Goal: Task Accomplishment & Management: Use online tool/utility

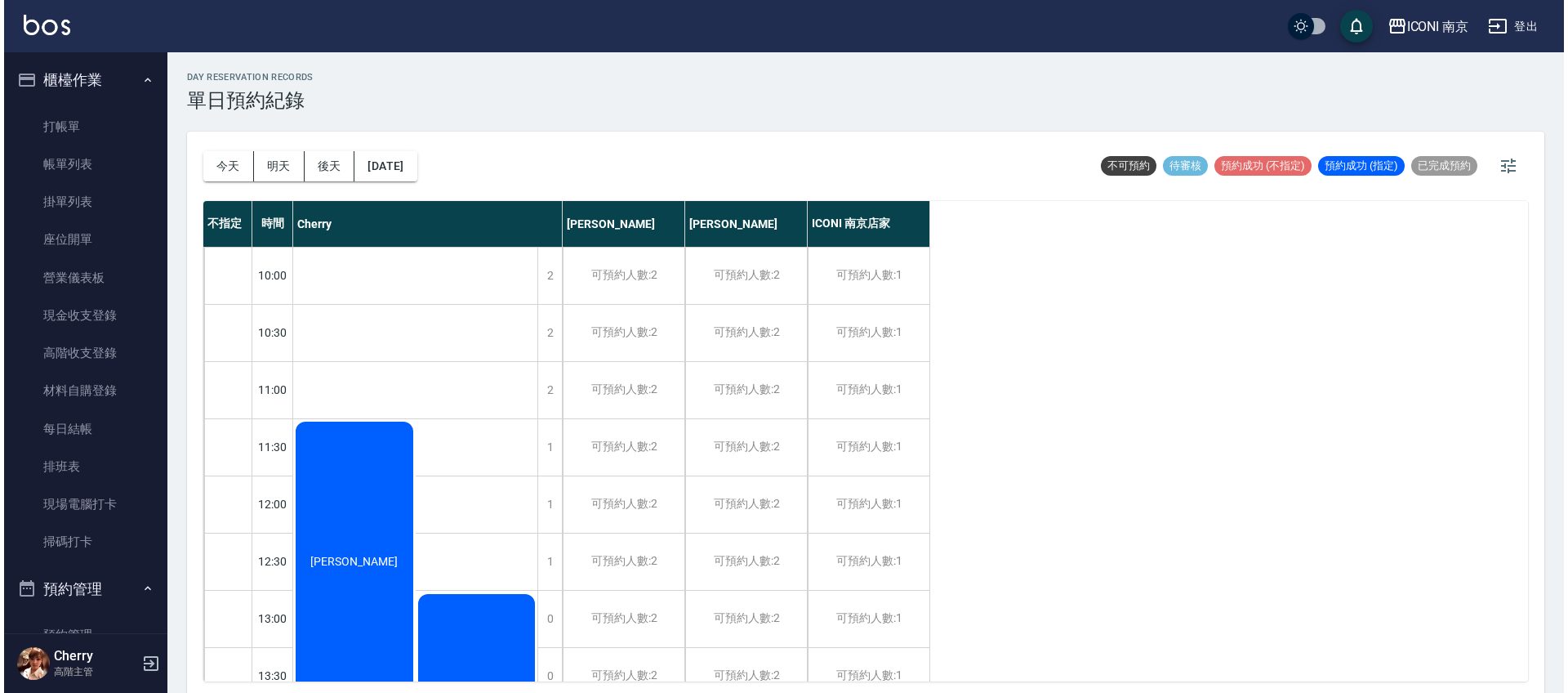
scroll to position [637, 0]
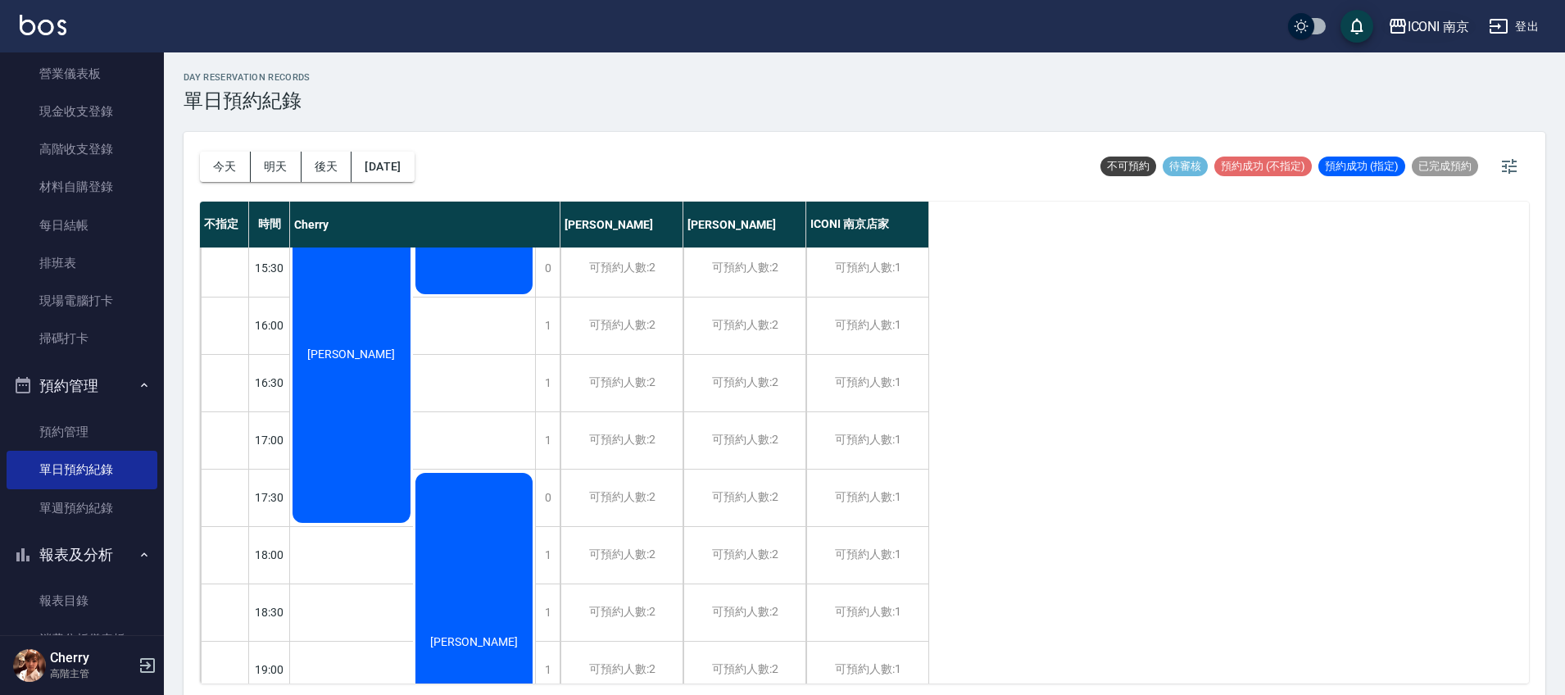
click at [1457, 26] on div "ICONI 南京" at bounding box center [1438, 26] width 62 height 20
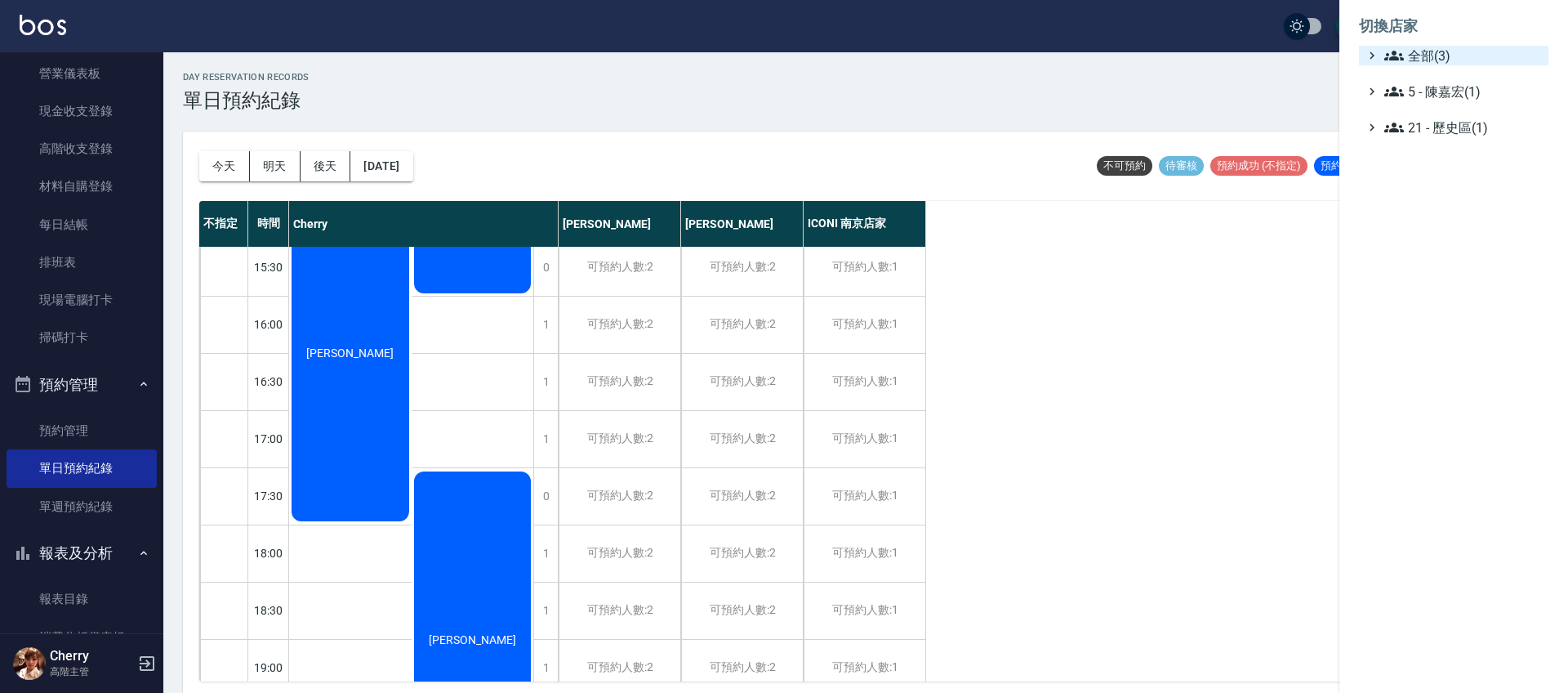
click at [1450, 55] on span "全部(3)" at bounding box center [1463, 56] width 157 height 20
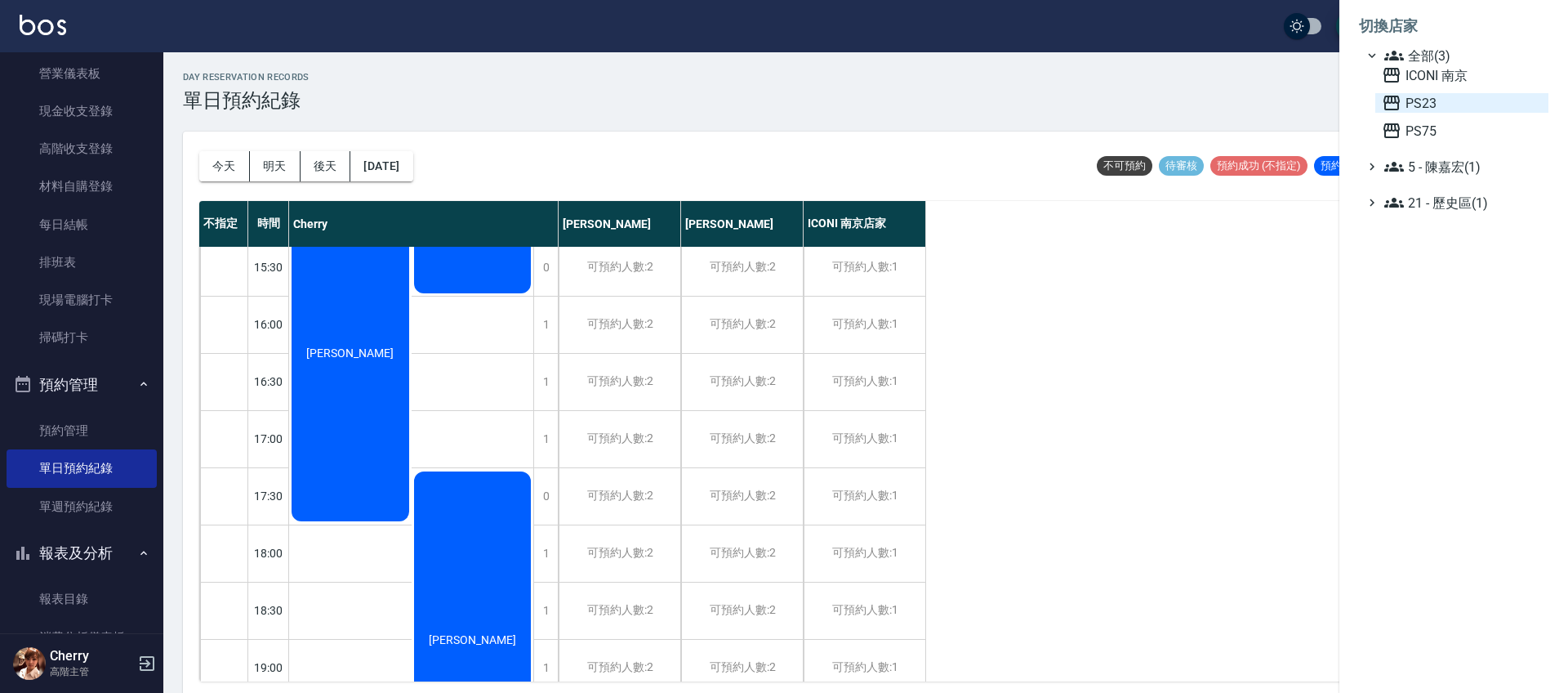
click at [1443, 102] on span "PS23" at bounding box center [1461, 103] width 160 height 20
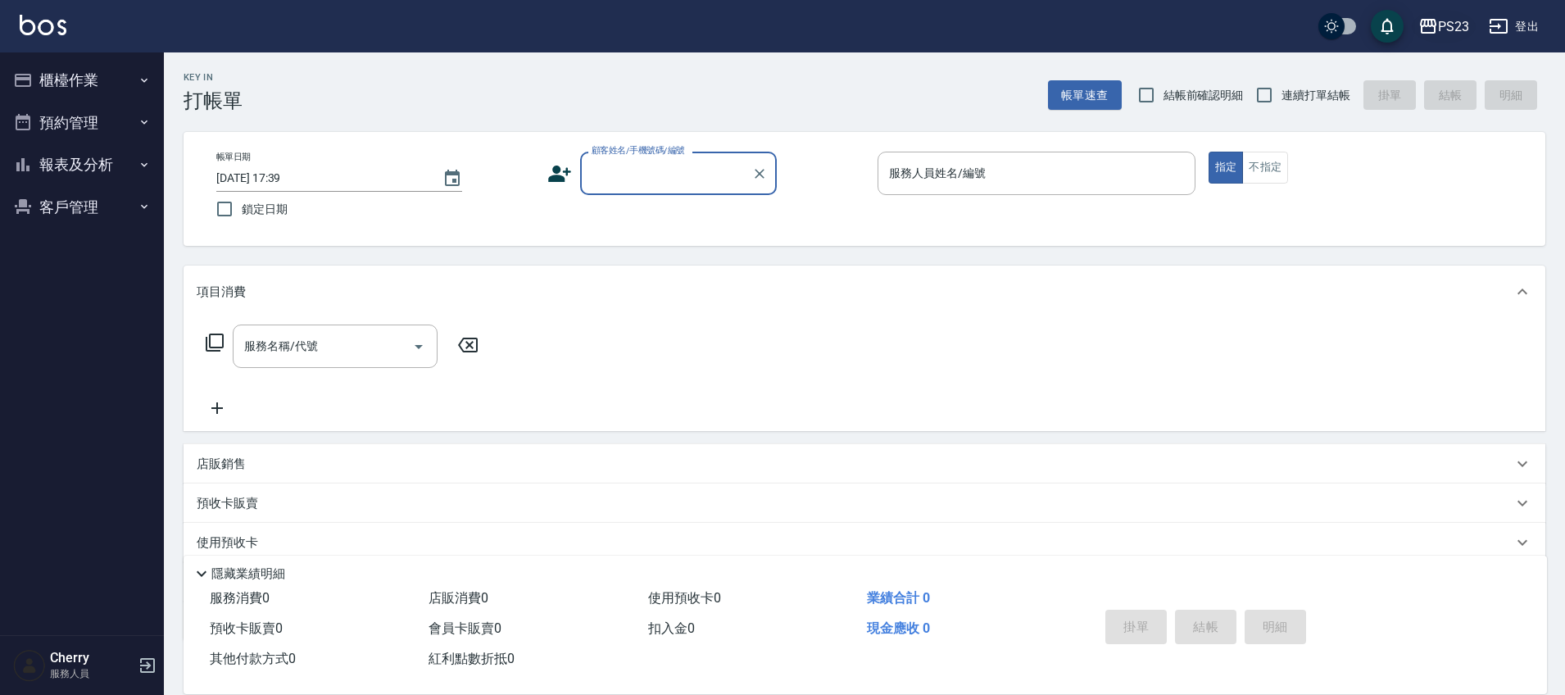
click at [1464, 31] on div "PS23" at bounding box center [1453, 26] width 31 height 20
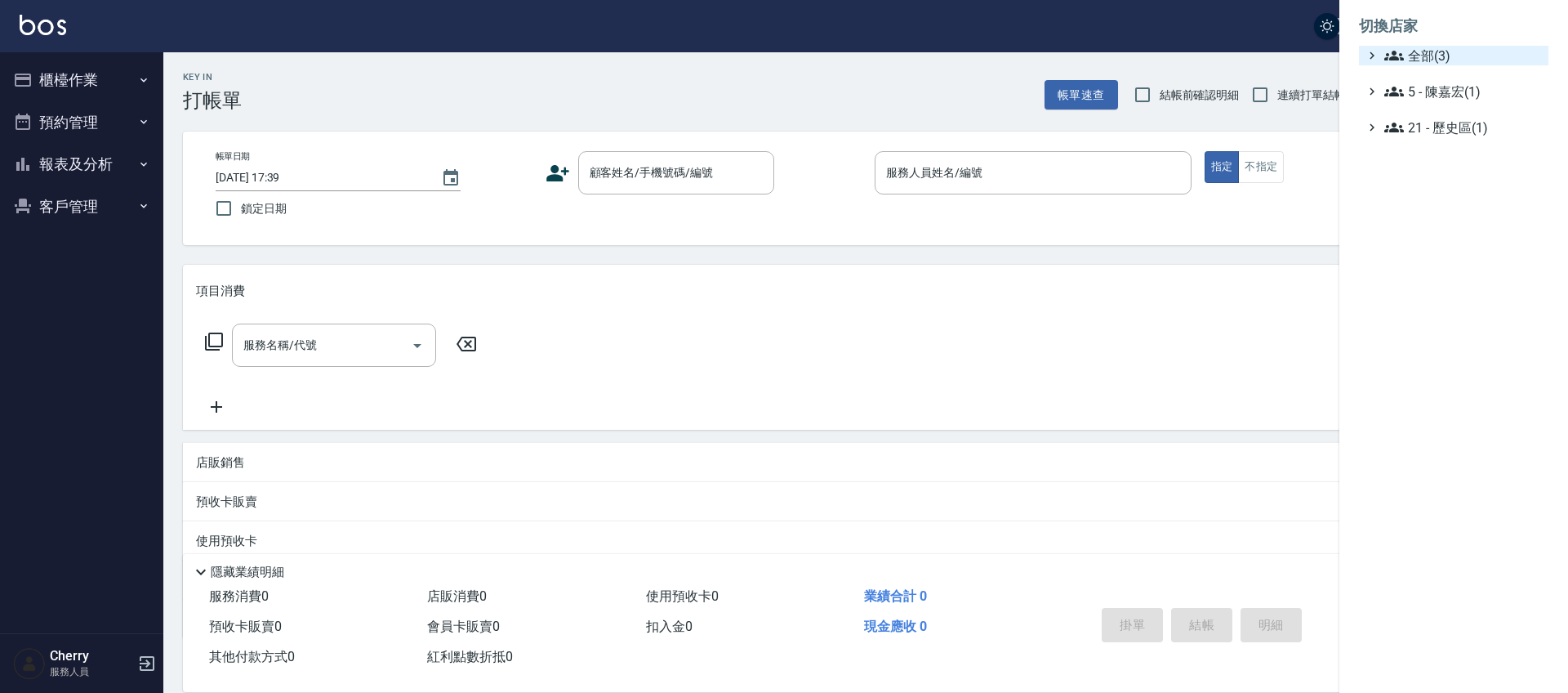
click at [1450, 48] on span "全部(3)" at bounding box center [1463, 56] width 157 height 20
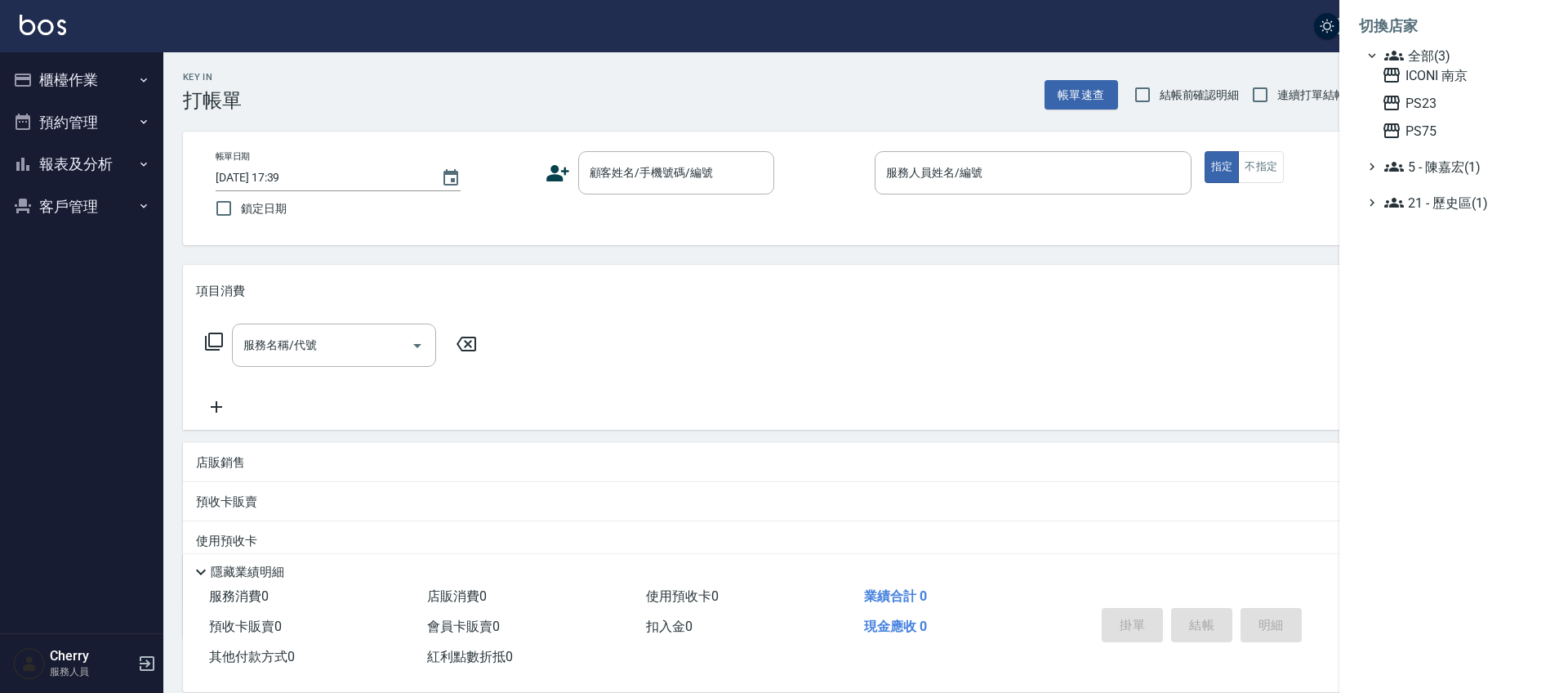
click at [1450, 48] on span "全部(3)" at bounding box center [1463, 56] width 157 height 20
click at [1429, 52] on span "全部(3)" at bounding box center [1463, 56] width 157 height 20
click at [1428, 83] on span "ICONI 南京" at bounding box center [1461, 76] width 160 height 20
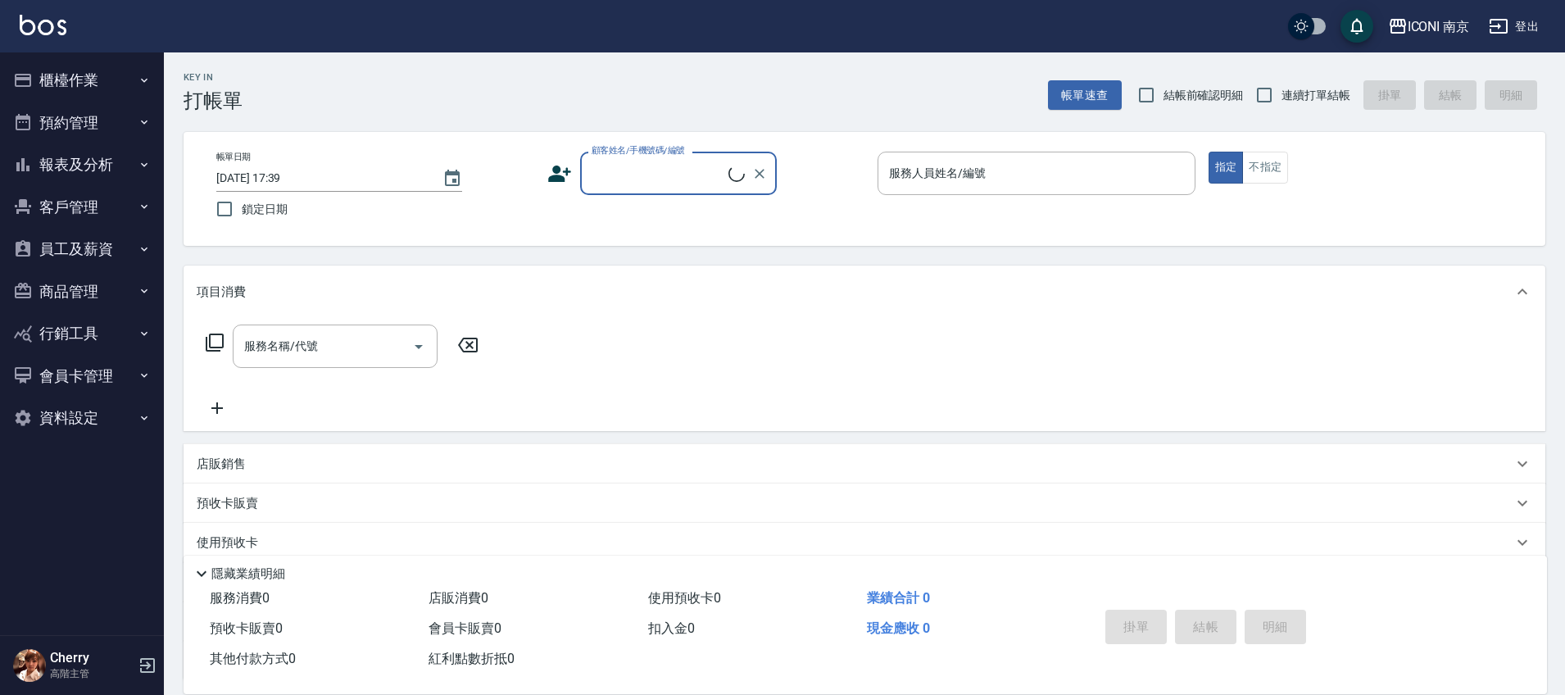
click at [601, 155] on label "顧客姓名/手機號碼/編號" at bounding box center [637, 150] width 93 height 12
click at [601, 159] on input "顧客姓名/手機號碼/編號" at bounding box center [657, 173] width 141 height 29
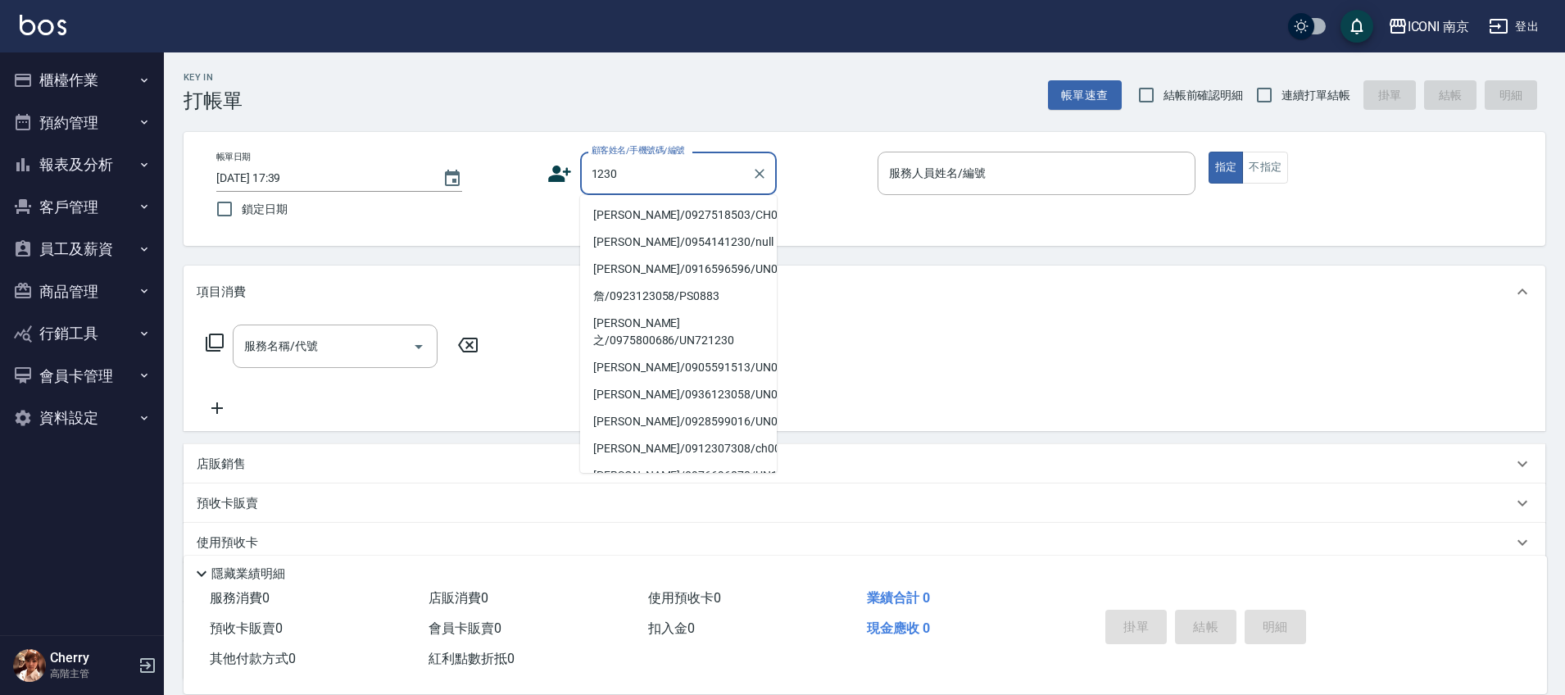
click at [619, 223] on li "張瓊芳/0927518503/CH0611230" at bounding box center [678, 215] width 197 height 27
type input "張瓊芳/0927518503/CH0611230"
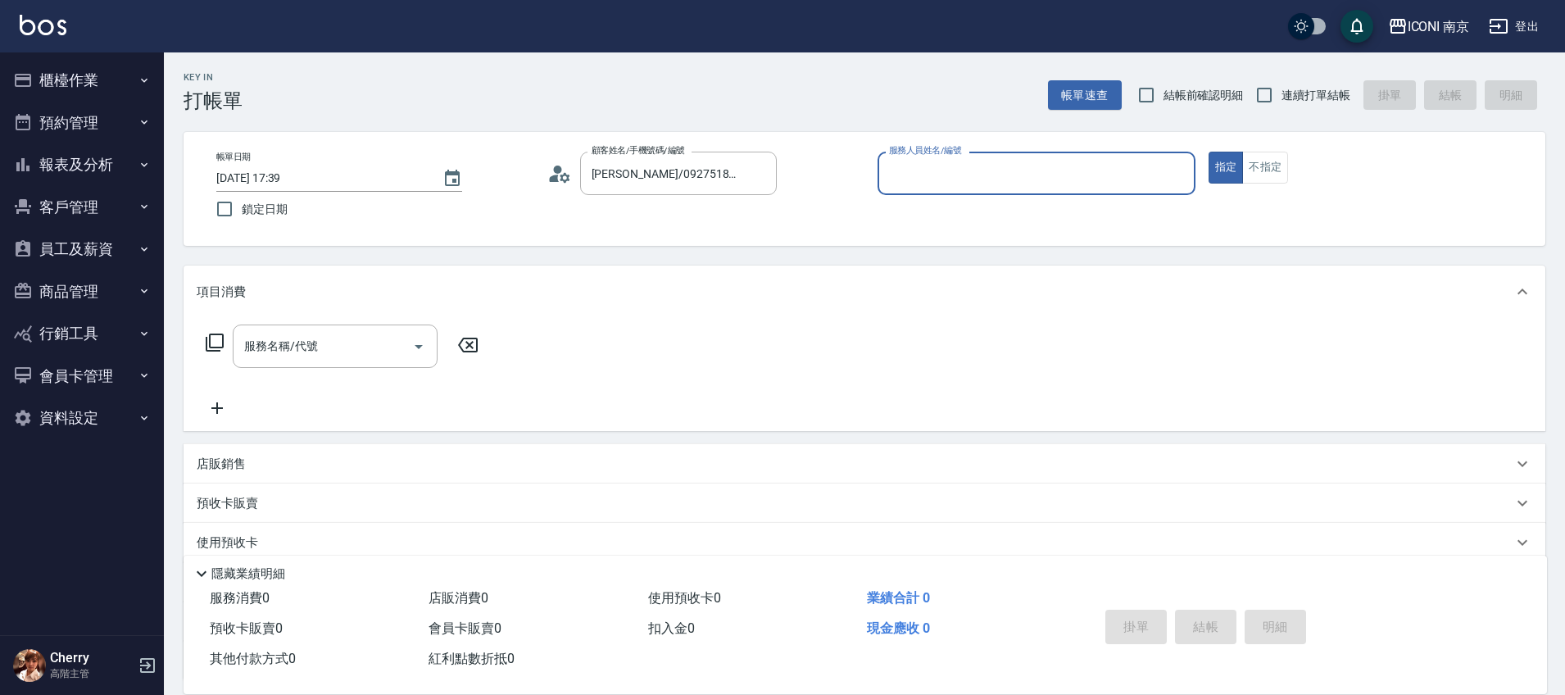
type input "Cherry-6"
click at [206, 331] on div "服務名稱/代號 服務名稱/代號" at bounding box center [343, 345] width 292 height 43
click at [208, 338] on icon at bounding box center [215, 343] width 20 height 20
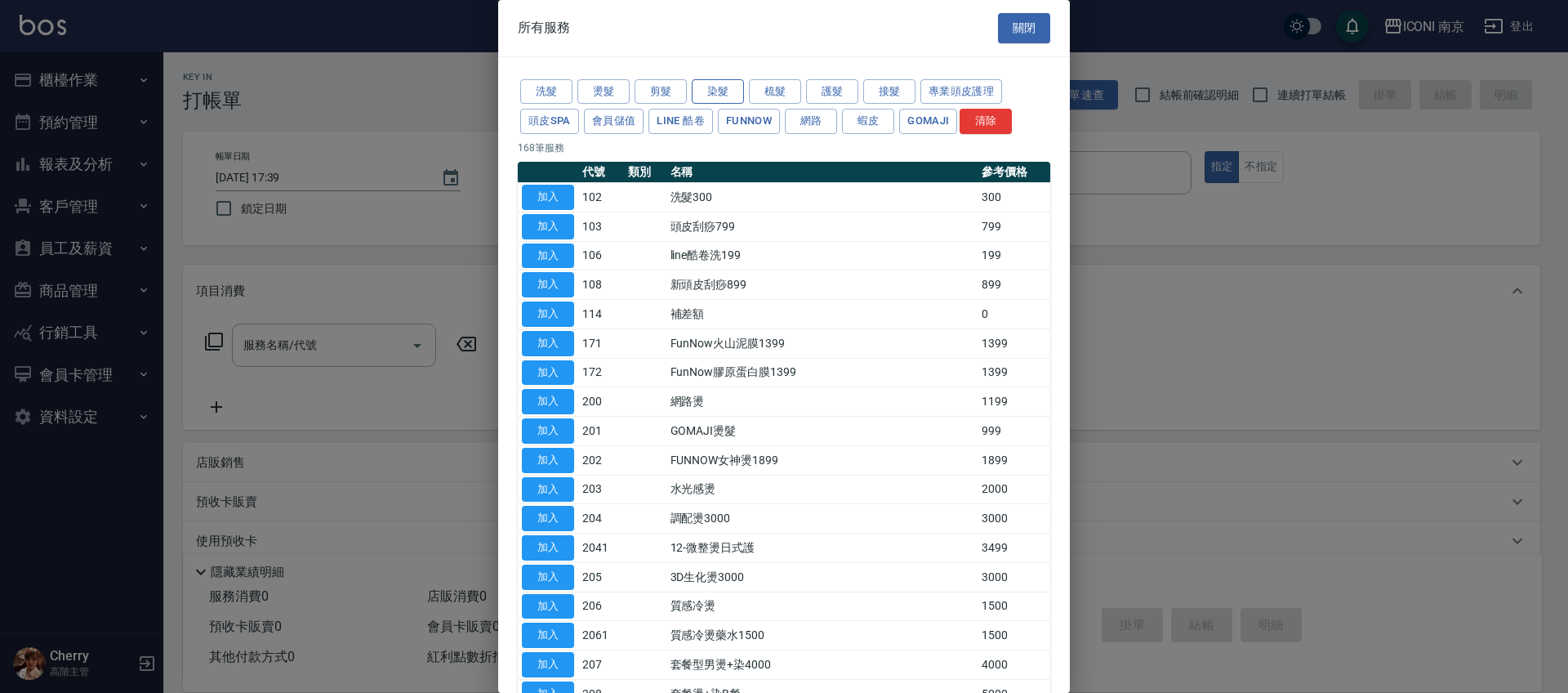
click at [703, 86] on button "染髮" at bounding box center [718, 91] width 52 height 25
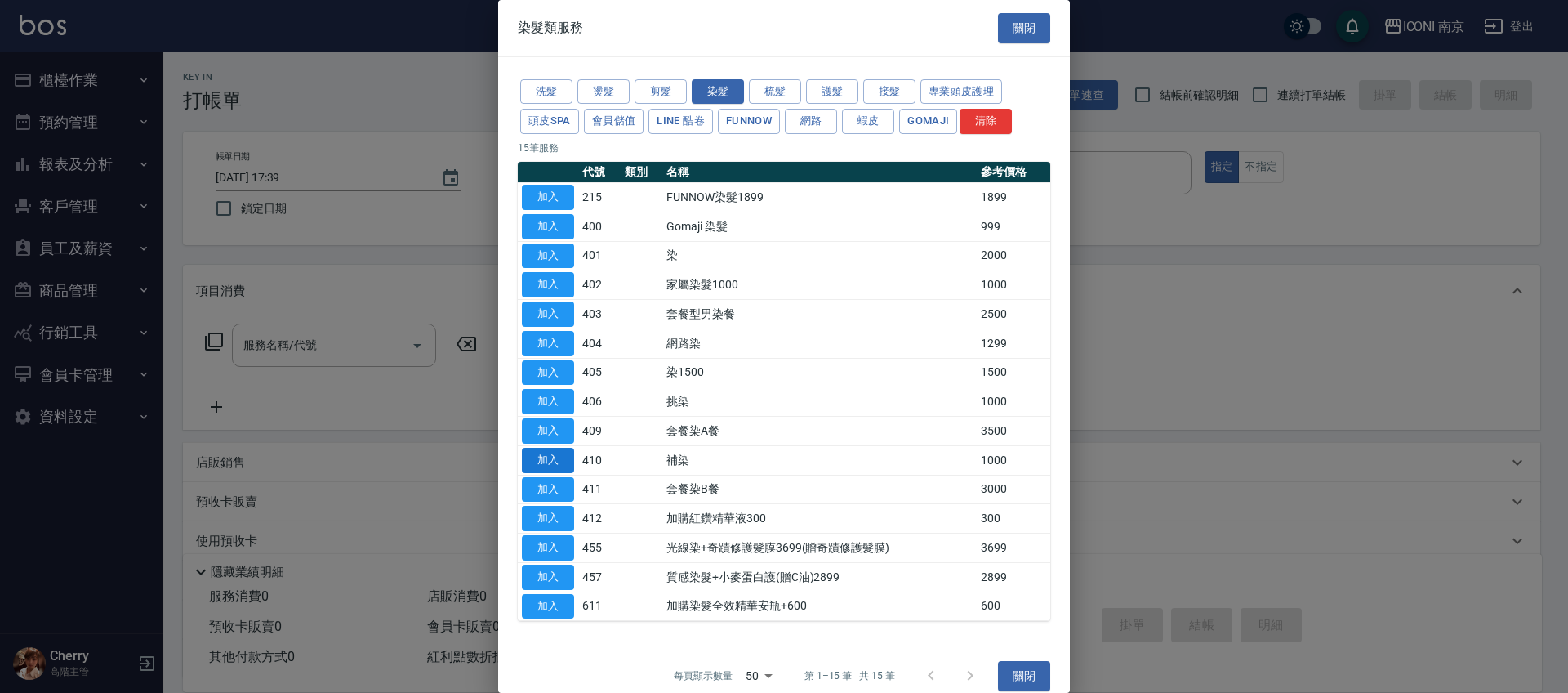
click at [550, 459] on button "加入" at bounding box center [547, 460] width 52 height 25
type input "補染(410)"
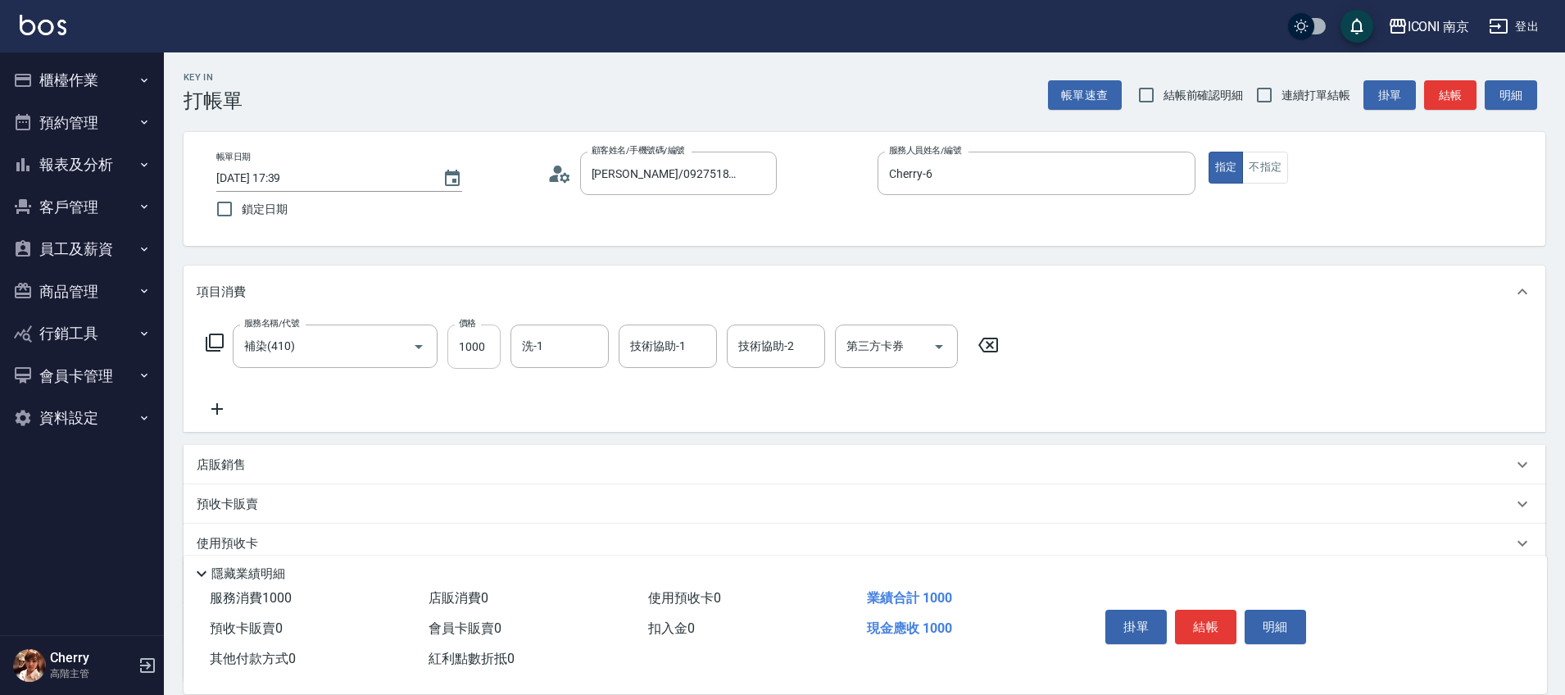
click at [483, 347] on input "1000" at bounding box center [473, 346] width 53 height 44
type input "1600"
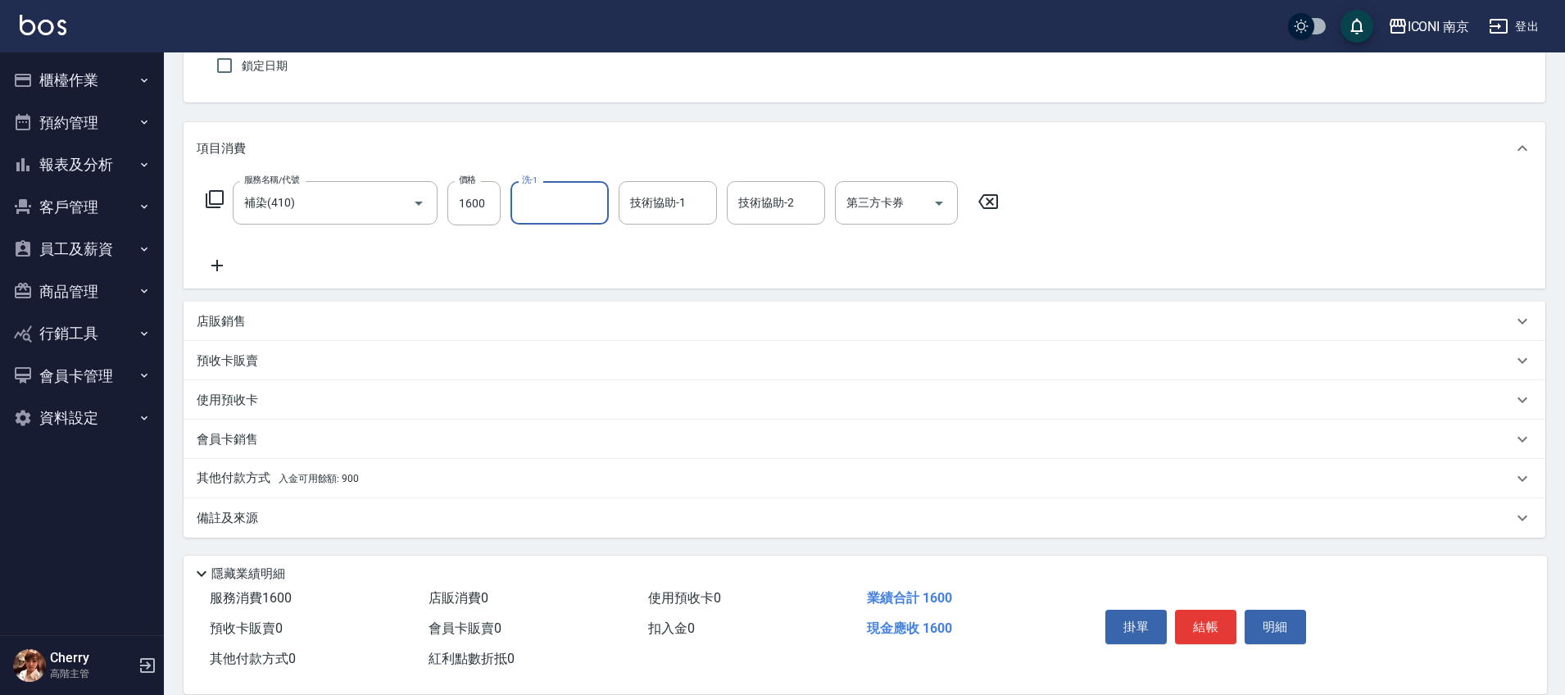
click at [275, 513] on div "備註及來源" at bounding box center [855, 518] width 1316 height 17
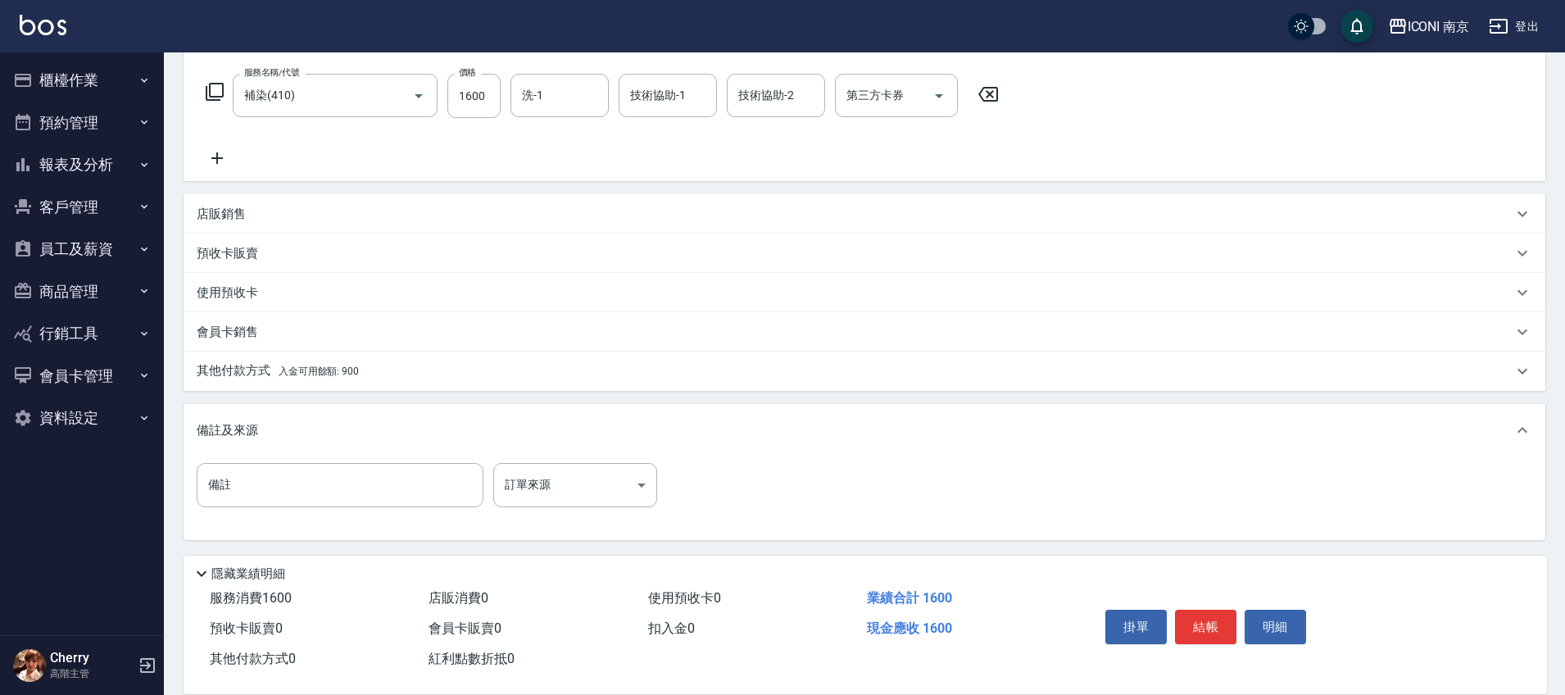
scroll to position [253, 0]
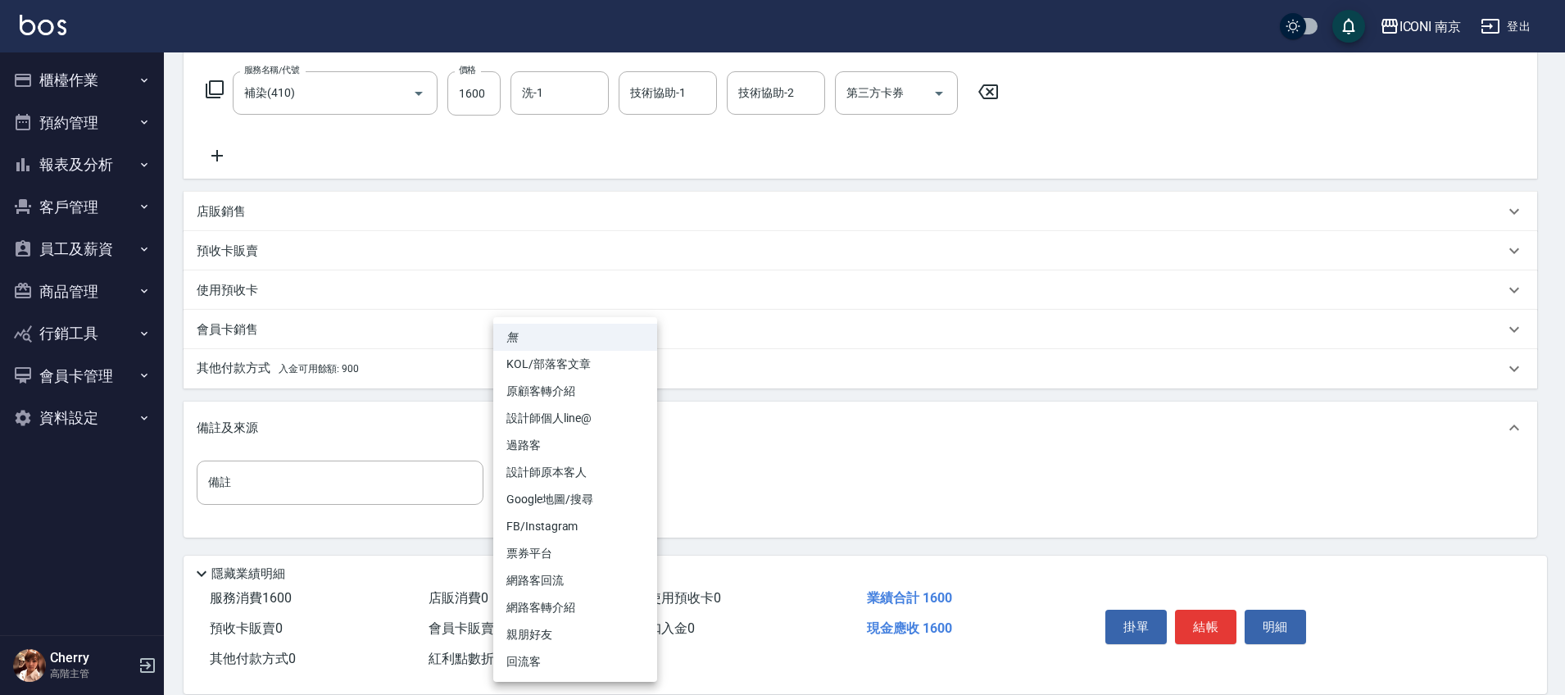
click at [539, 496] on body "ICONI 南京 登出 櫃檯作業 打帳單 帳單列表 掛單列表 座位開單 營業儀表板 現金收支登錄 高階收支登錄 材料自購登錄 每日結帳 排班表 現場電腦打卡 …" at bounding box center [782, 221] width 1565 height 948
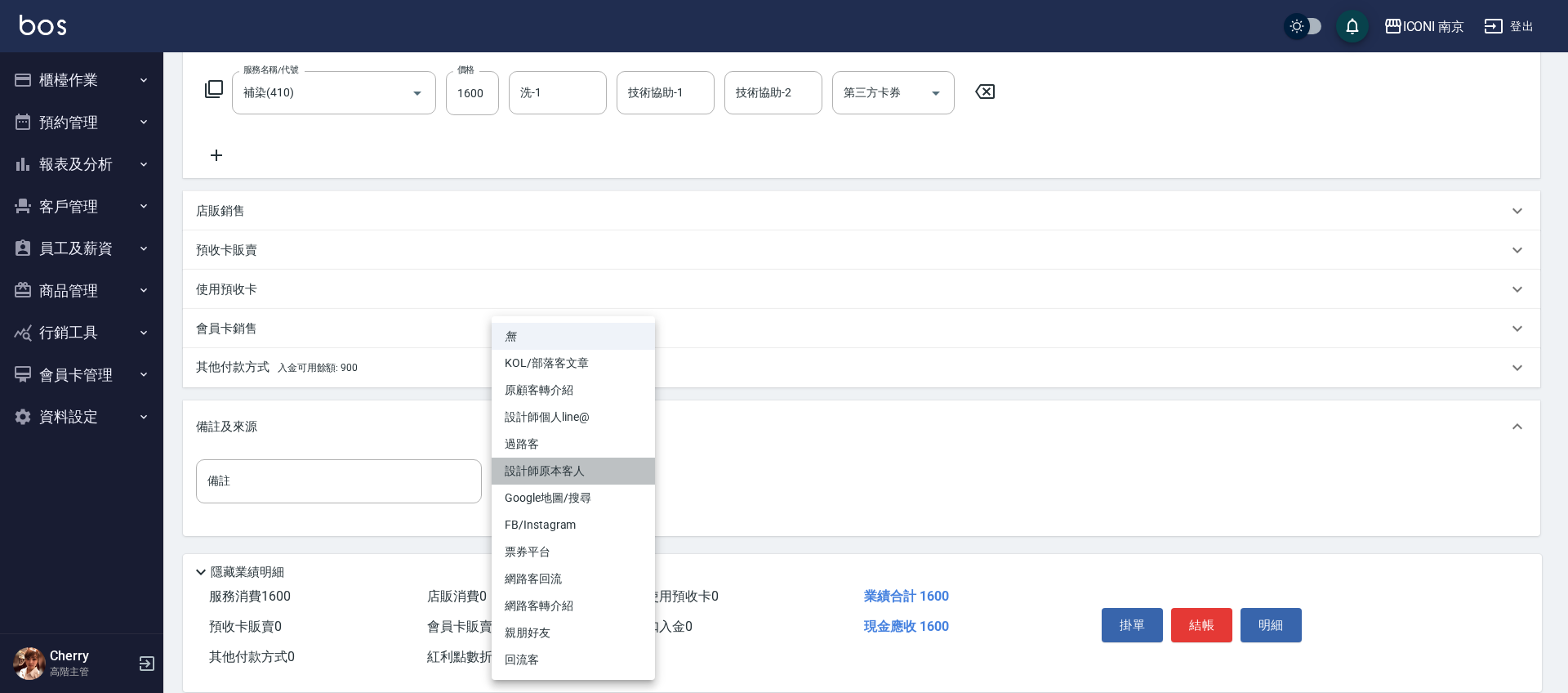
click at [562, 474] on li "設計師原本客人" at bounding box center [573, 471] width 163 height 27
type input "設計師原本客人"
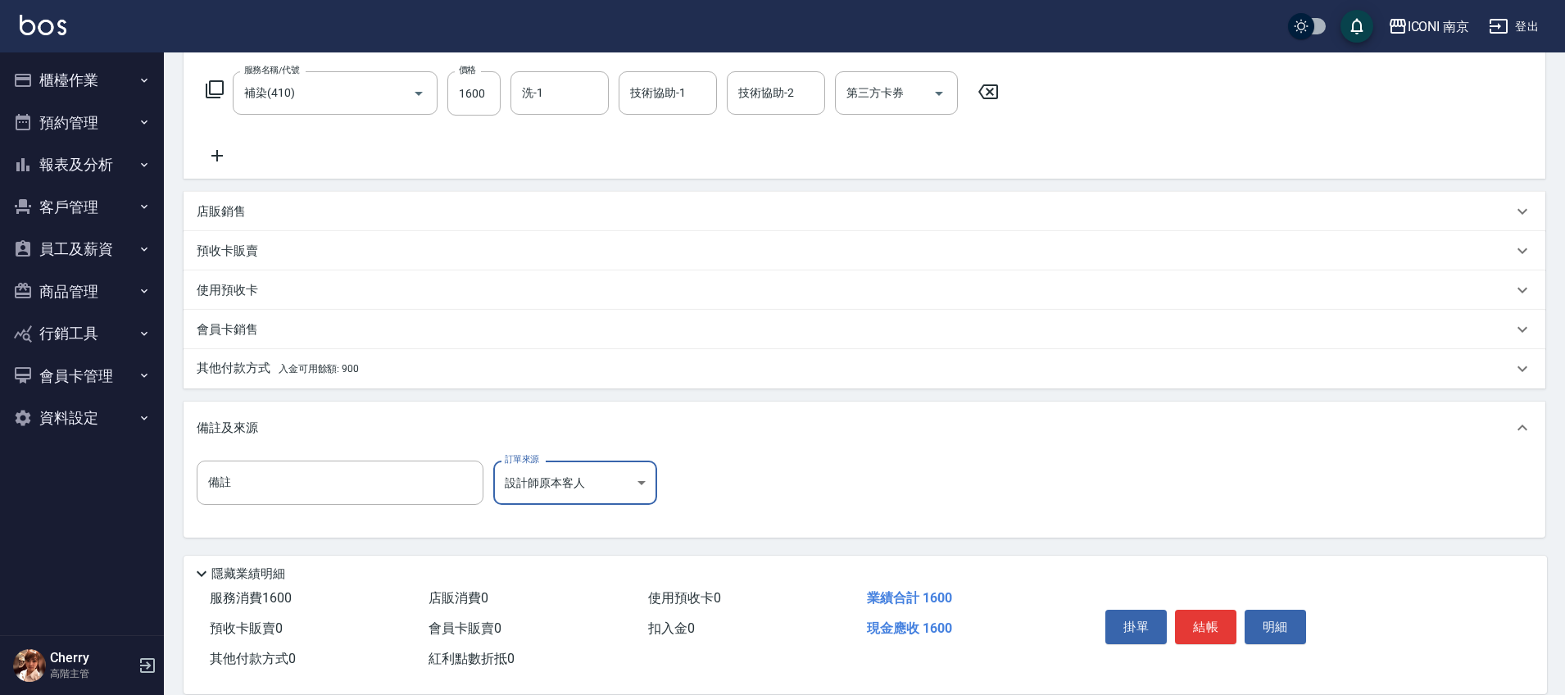
click at [317, 360] on p "其他付款方式 入金可用餘額: 900" at bounding box center [278, 369] width 162 height 18
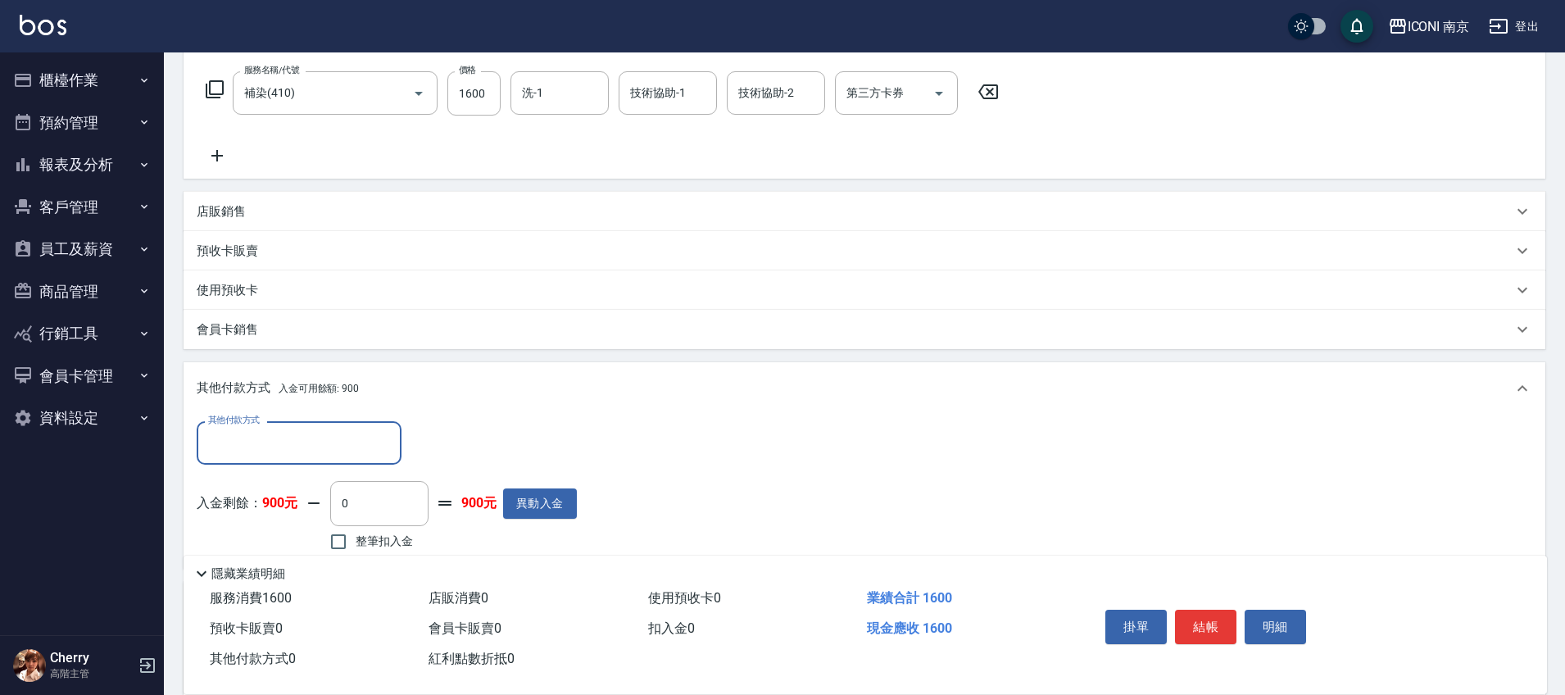
scroll to position [433, 0]
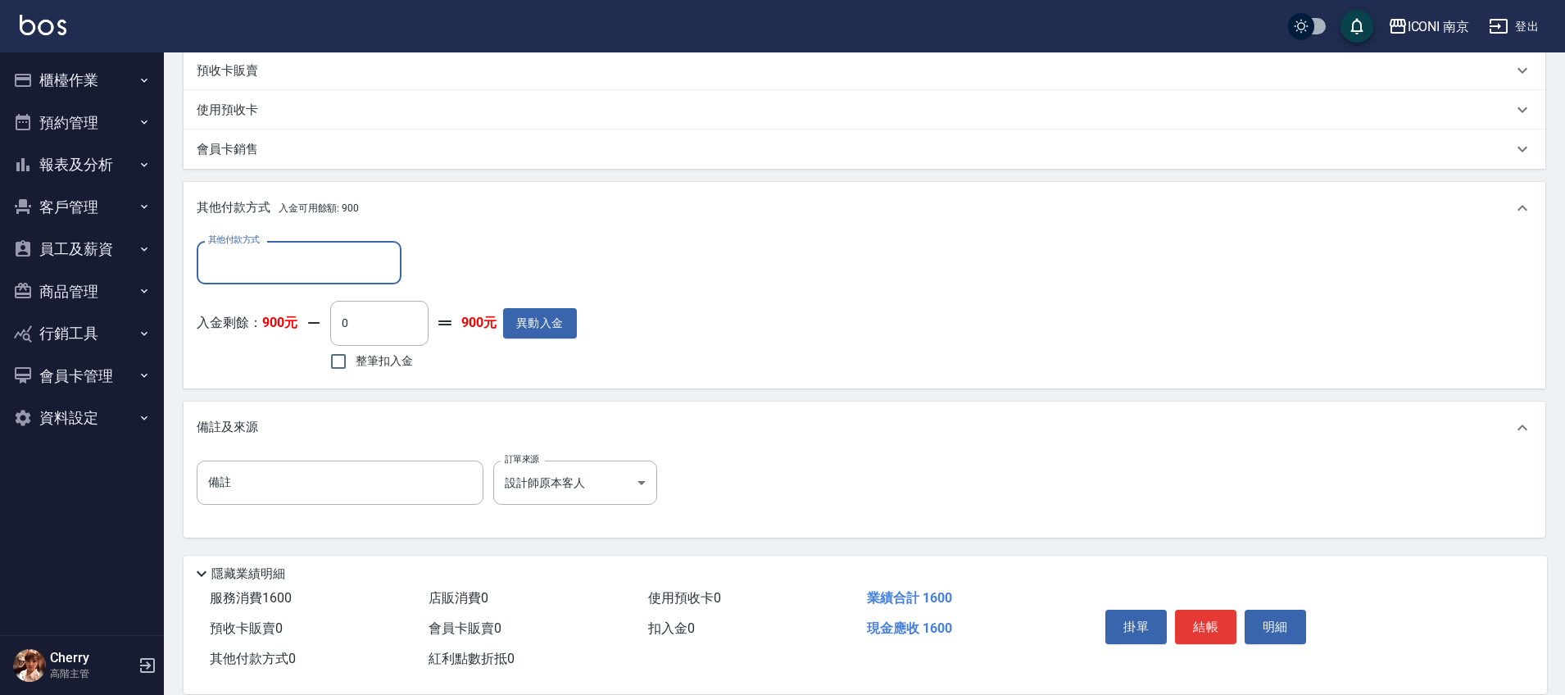
click at [358, 369] on label "整筆扣入金" at bounding box center [367, 361] width 92 height 34
click at [356, 369] on input "整筆扣入金" at bounding box center [338, 361] width 34 height 34
checkbox input "true"
type input "900"
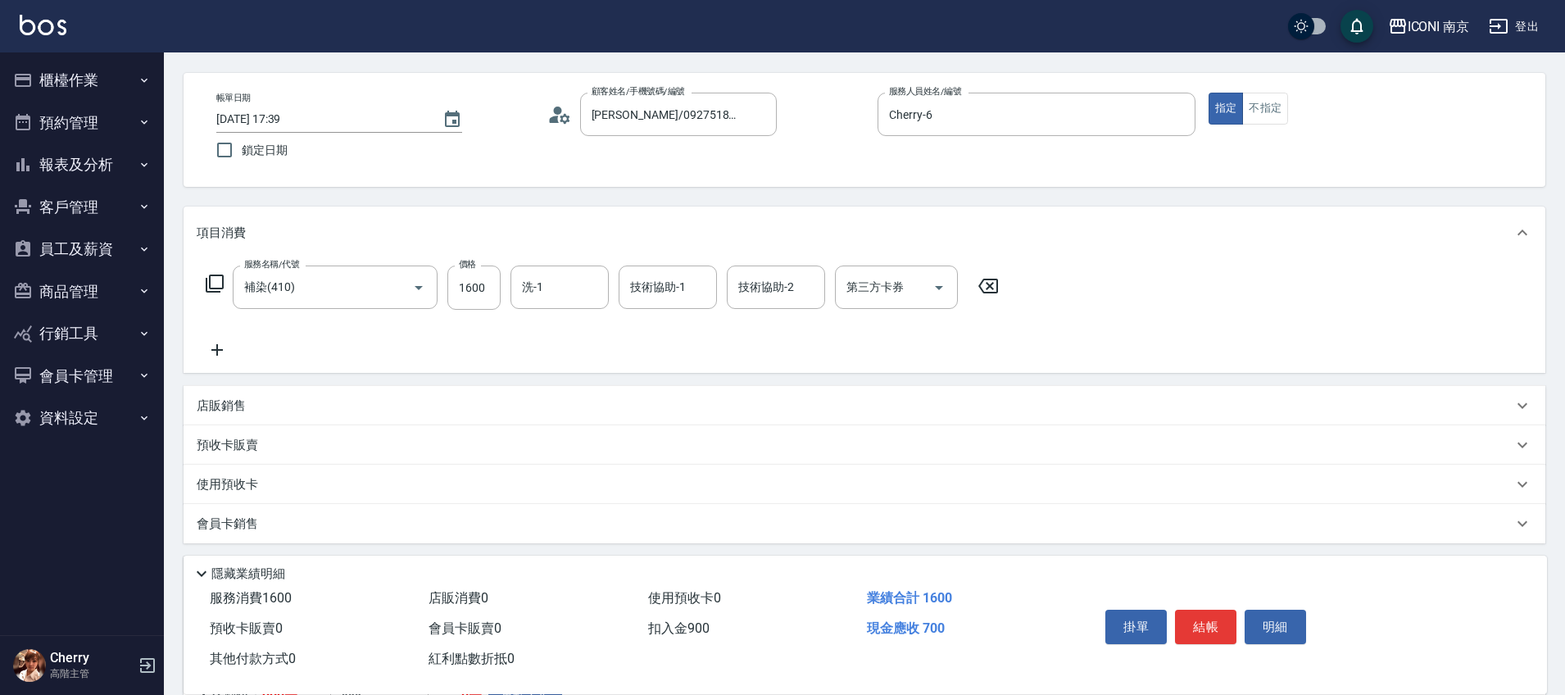
scroll to position [0, 0]
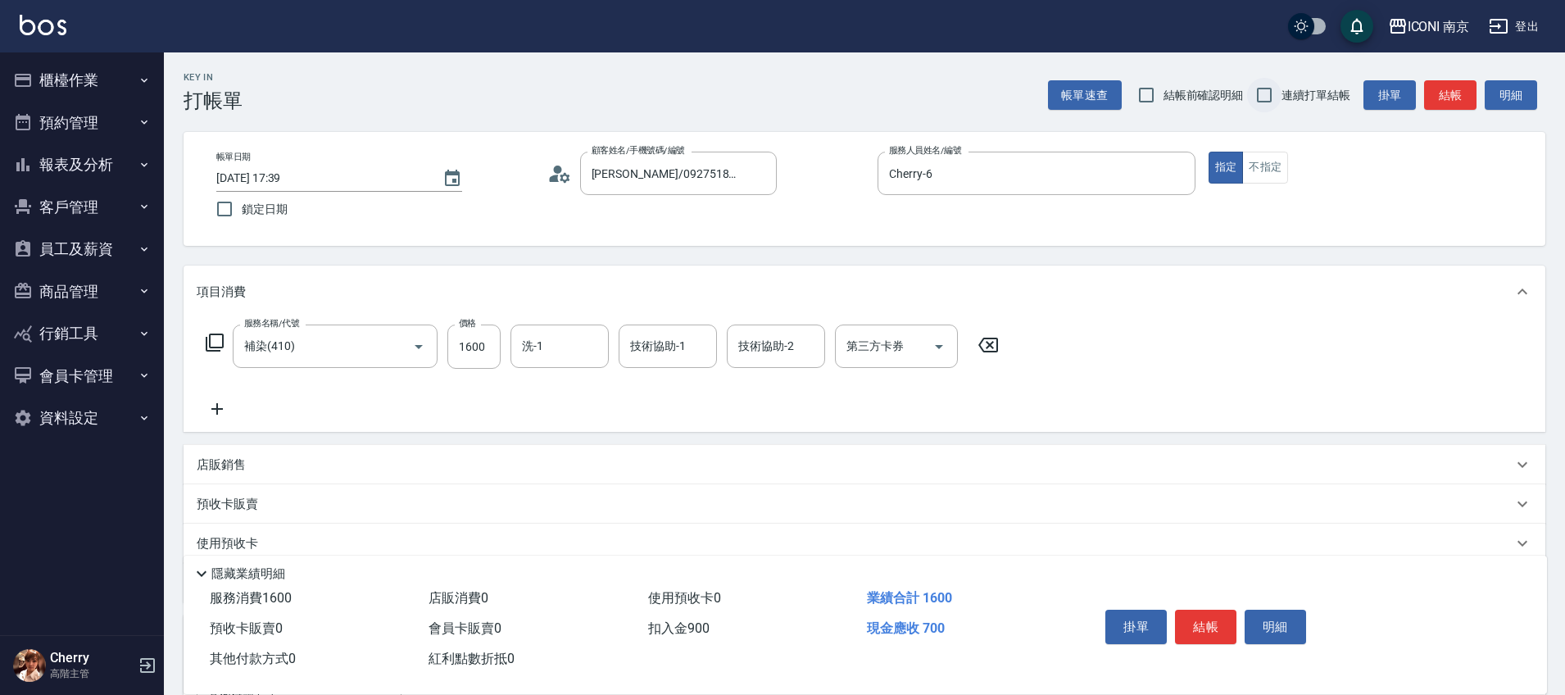
click at [1273, 94] on input "連續打單結帳" at bounding box center [1264, 95] width 34 height 34
checkbox input "true"
click at [1200, 614] on button "結帳" at bounding box center [1205, 627] width 61 height 34
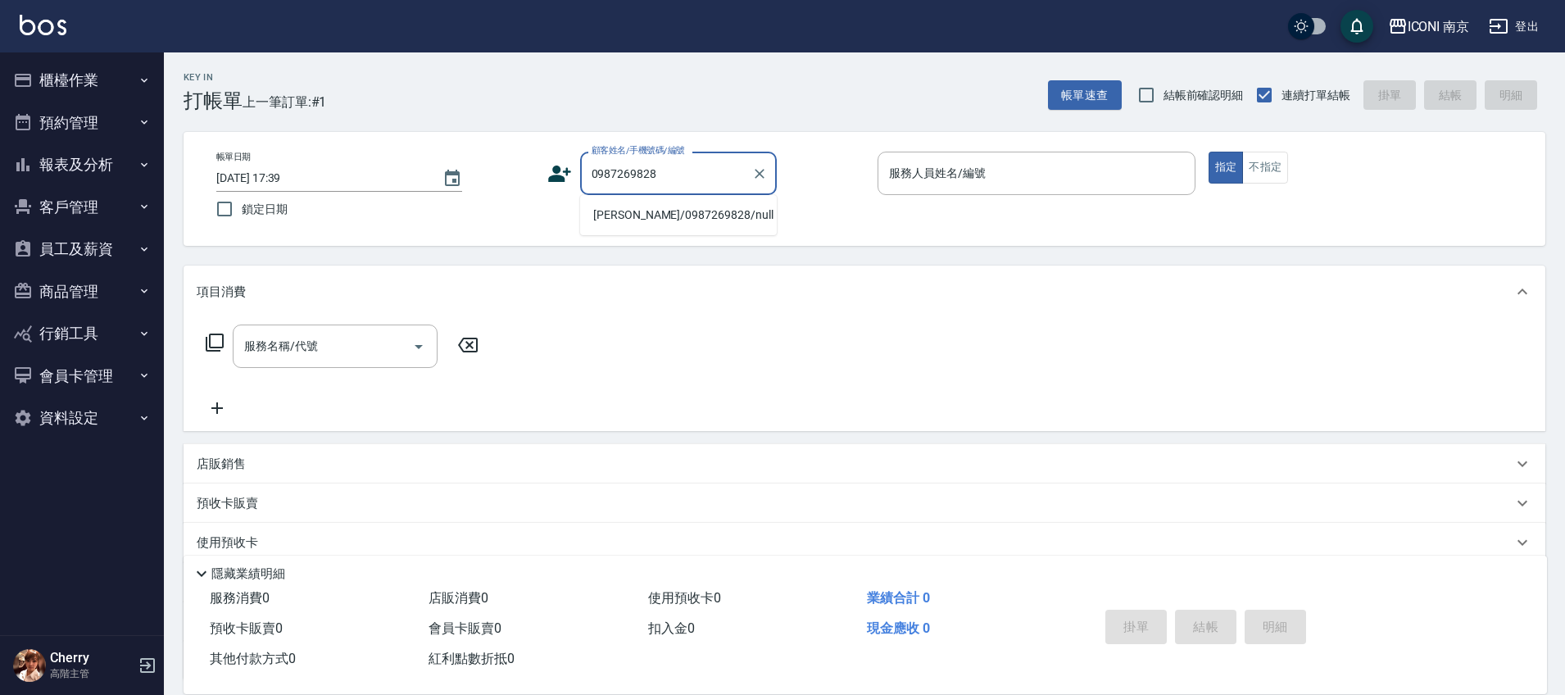
click at [641, 214] on li "曾宜萱/0987269828/null" at bounding box center [678, 215] width 197 height 27
type input "曾宜萱/0987269828/null"
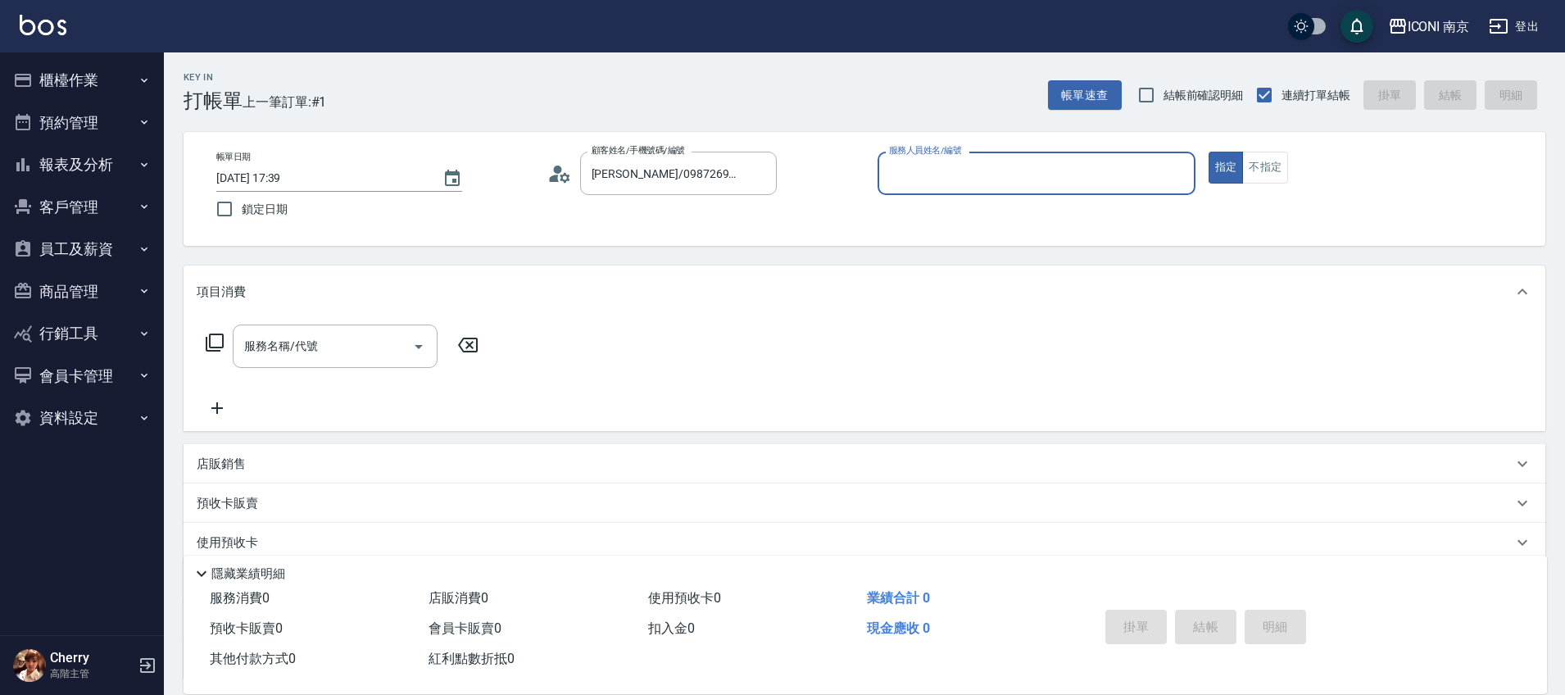
click at [559, 179] on icon at bounding box center [559, 173] width 25 height 25
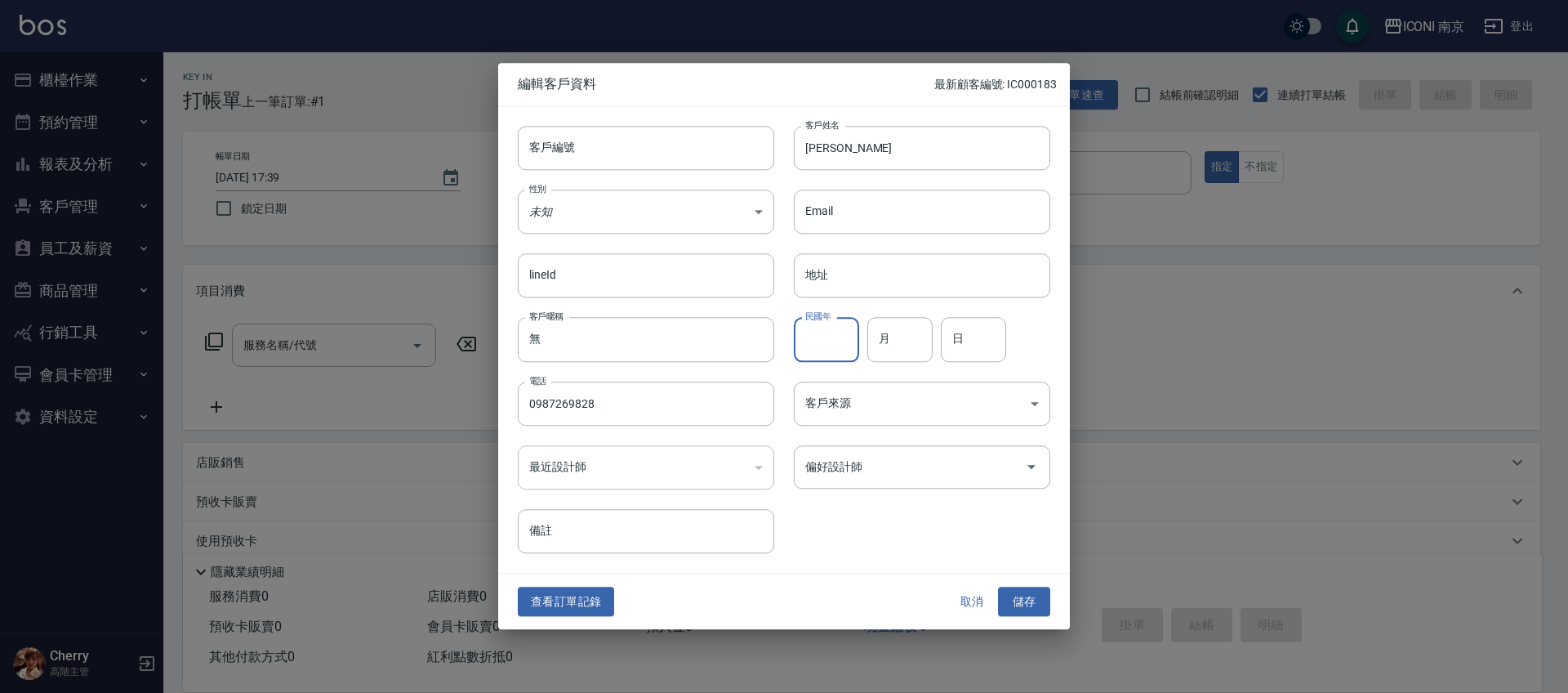
click at [831, 355] on input "民國年" at bounding box center [826, 340] width 66 height 44
click at [827, 347] on input "民國年" at bounding box center [826, 340] width 66 height 44
type input "87"
type input "04"
type input "29"
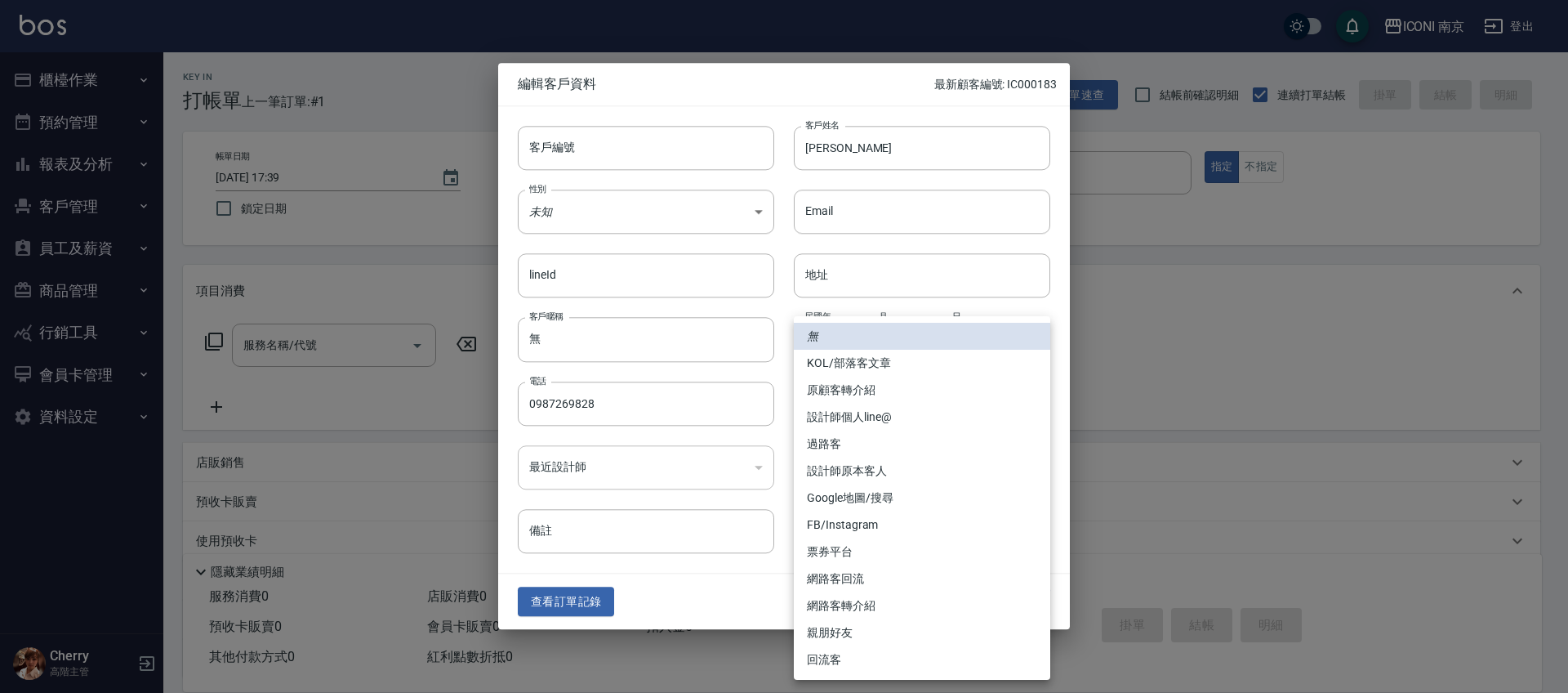
click at [902, 406] on body "ICONI 南京 登出 櫃檯作業 打帳單 帳單列表 掛單列表 座位開單 營業儀表板 現金收支登錄 高階收支登錄 材料自購登錄 每日結帳 排班表 現場電腦打卡 …" at bounding box center [784, 417] width 1568 height 835
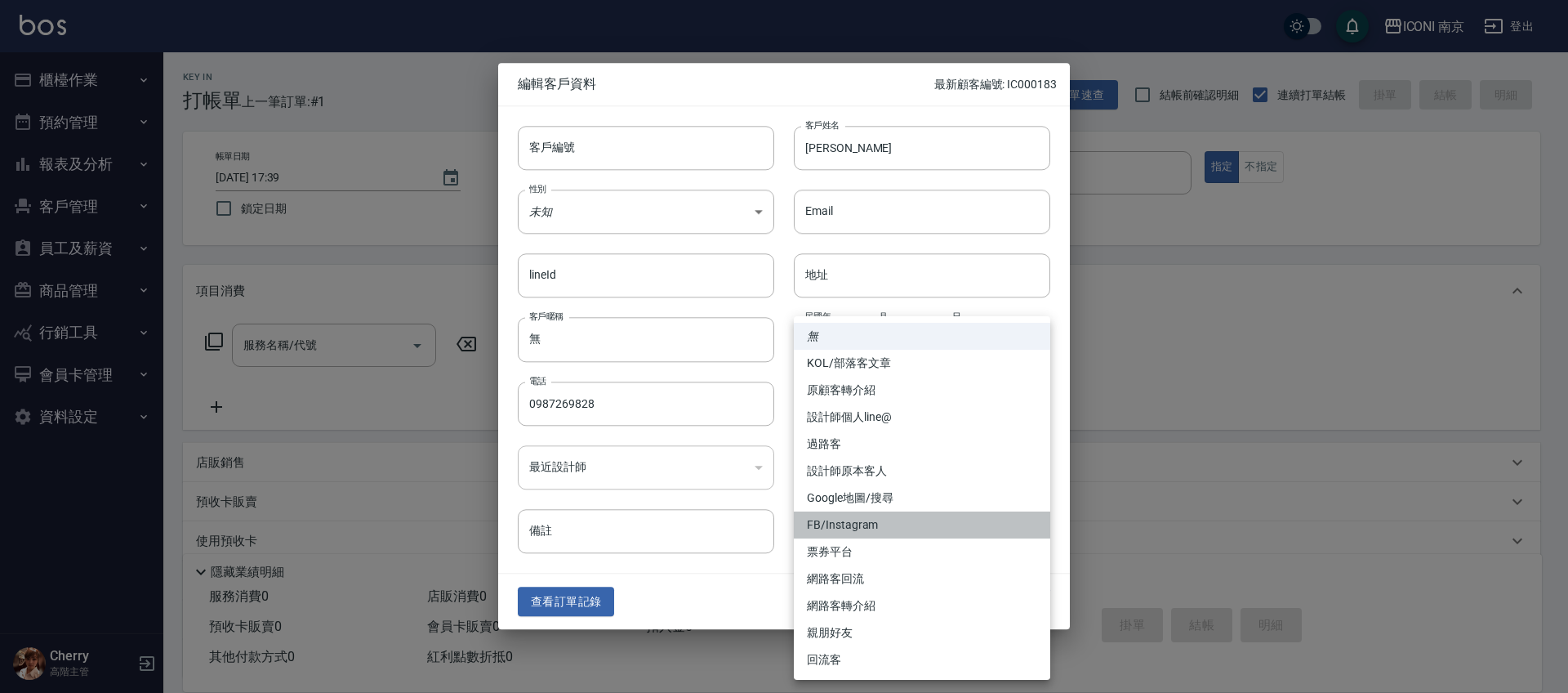
click at [868, 527] on li "FB/Instagram" at bounding box center [921, 524] width 256 height 27
type input "FB/Instagram"
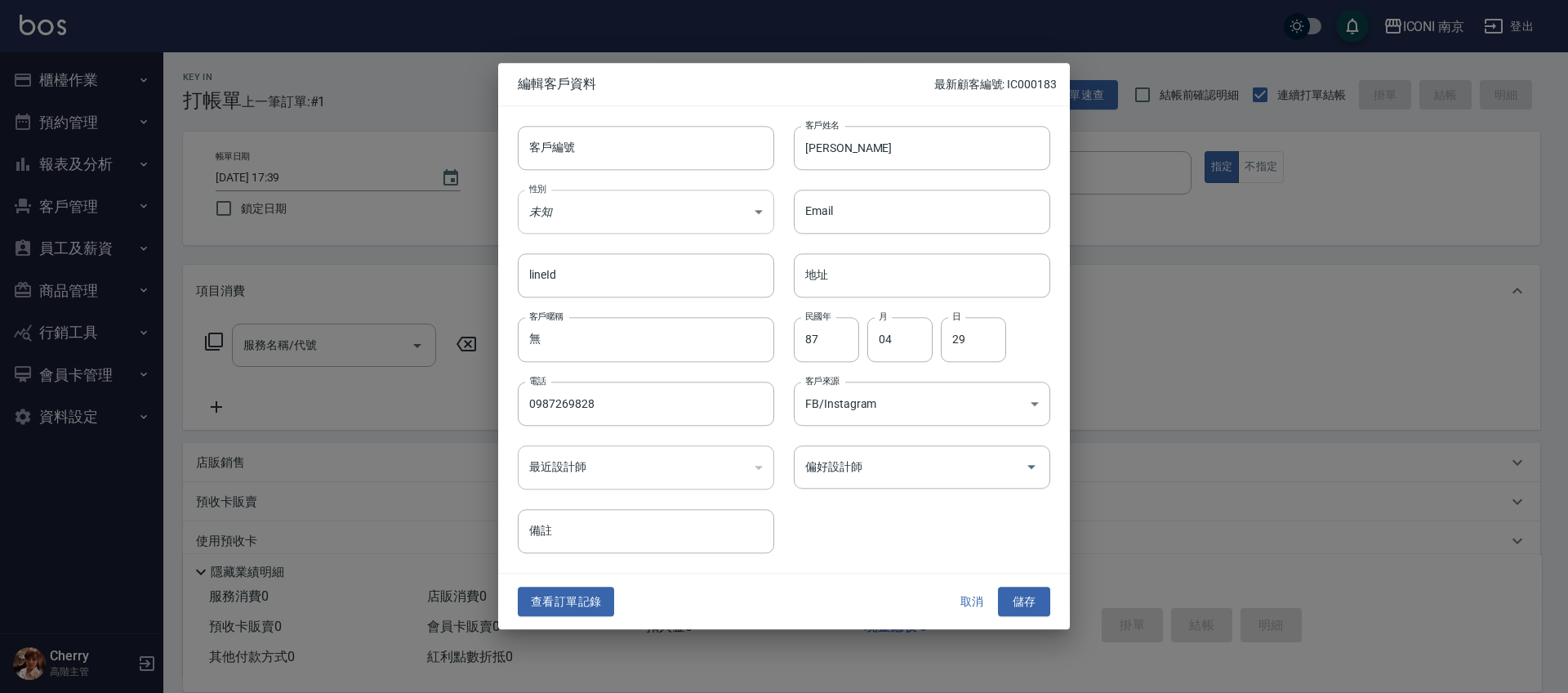
click at [588, 195] on body "ICONI 南京 登出 櫃檯作業 打帳單 帳單列表 掛單列表 座位開單 營業儀表板 現金收支登錄 高階收支登錄 材料自購登錄 每日結帳 排班表 現場電腦打卡 …" at bounding box center [784, 417] width 1568 height 835
click at [535, 304] on li "女" at bounding box center [645, 308] width 256 height 27
type input "FEMALE"
drag, startPoint x: 635, startPoint y: 539, endPoint x: 678, endPoint y: 517, distance: 48.3
click at [640, 534] on input "備註" at bounding box center [645, 530] width 256 height 44
